Goal: Transaction & Acquisition: Purchase product/service

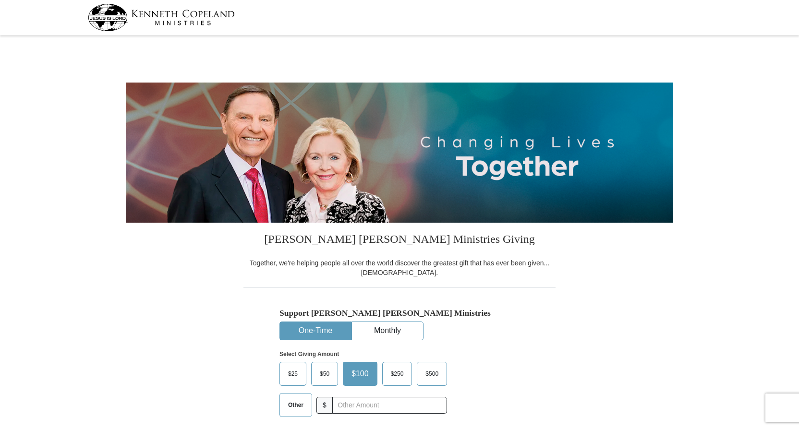
select select "FL"
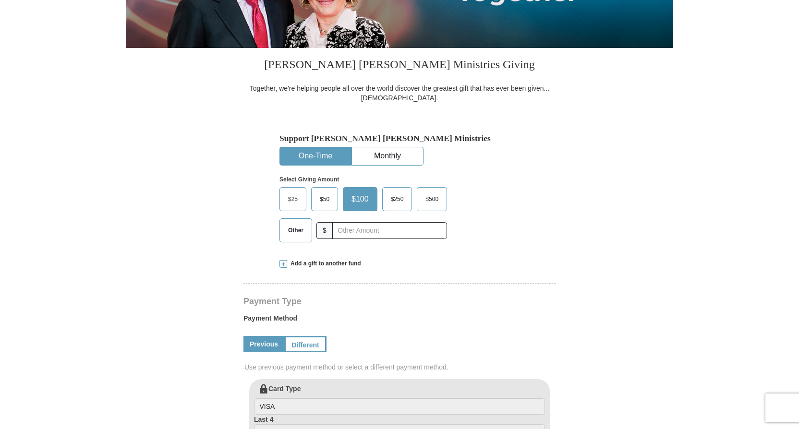
scroll to position [192, 0]
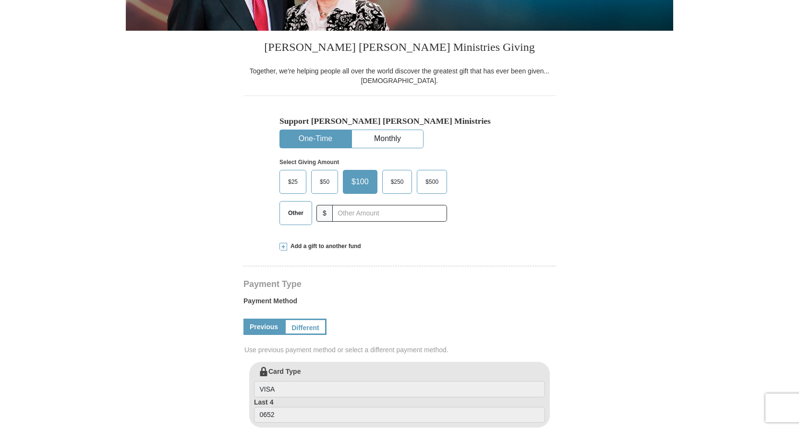
click at [291, 214] on span "Other" at bounding box center [295, 213] width 25 height 14
click at [0, 0] on input "Other" at bounding box center [0, 0] width 0 height 0
click at [353, 213] on input "text" at bounding box center [389, 213] width 107 height 17
type input "1000.00"
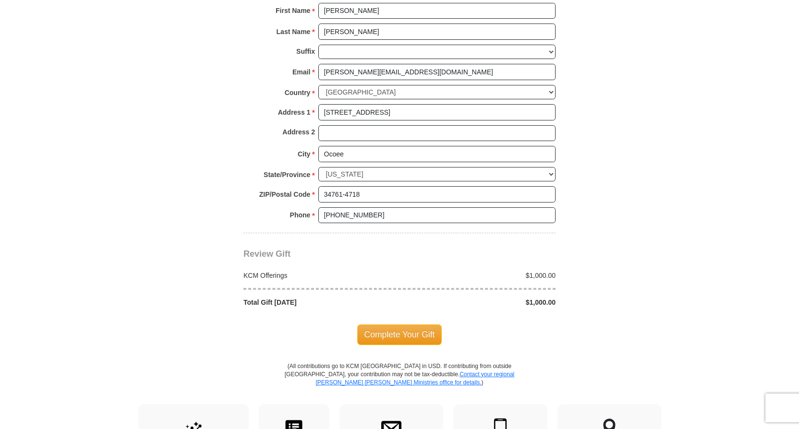
scroll to position [672, 0]
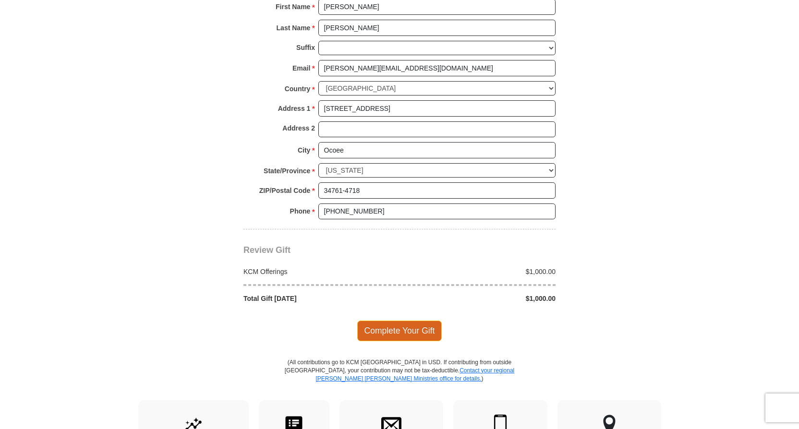
click at [384, 330] on span "Complete Your Gift" at bounding box center [399, 331] width 85 height 20
